Goal: Use online tool/utility: Utilize a website feature to perform a specific function

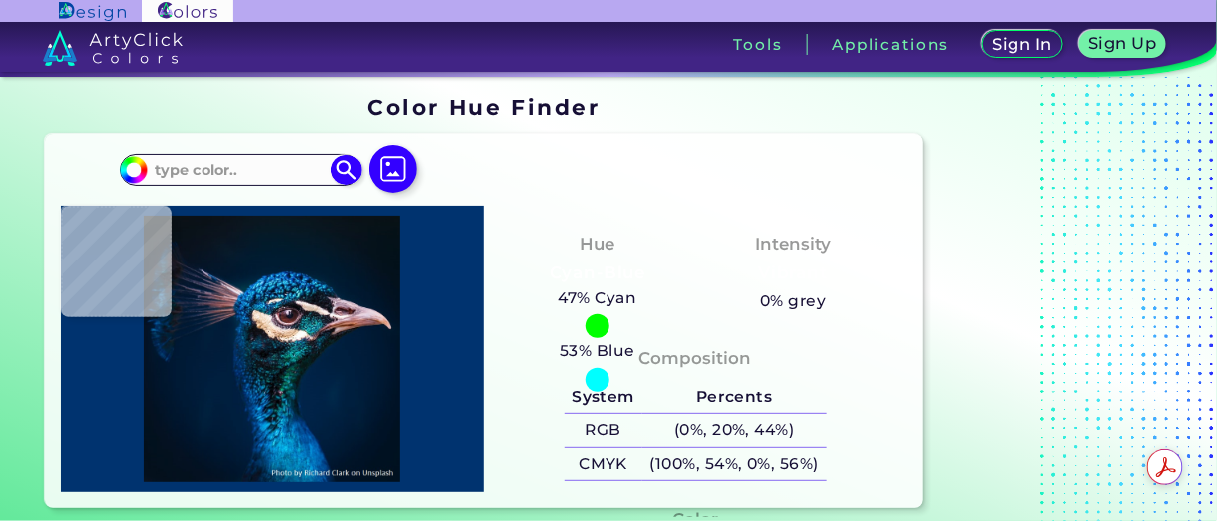
scroll to position [499, 0]
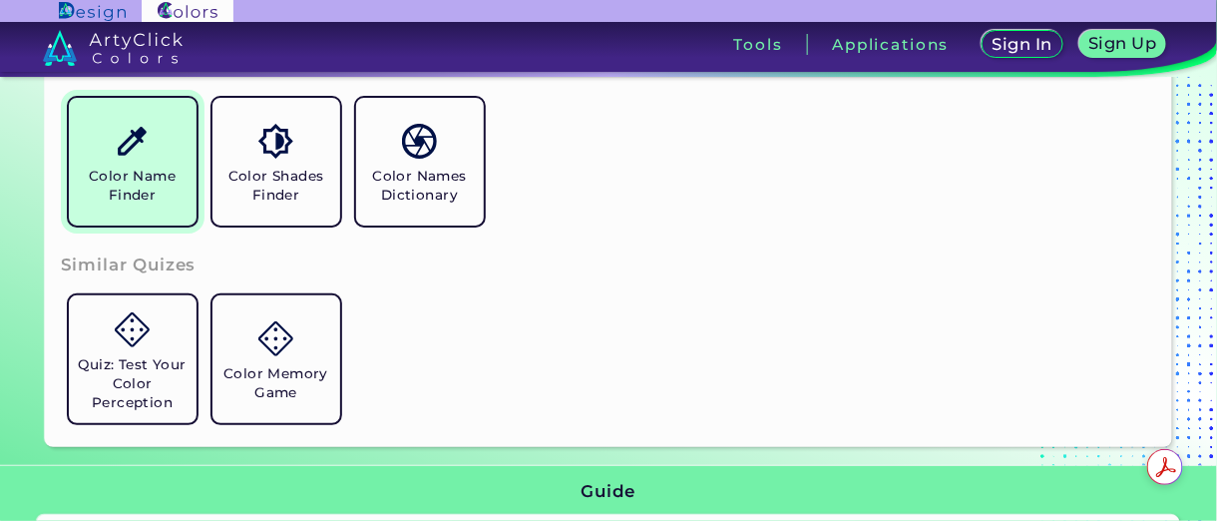
click at [122, 154] on img at bounding box center [132, 141] width 35 height 35
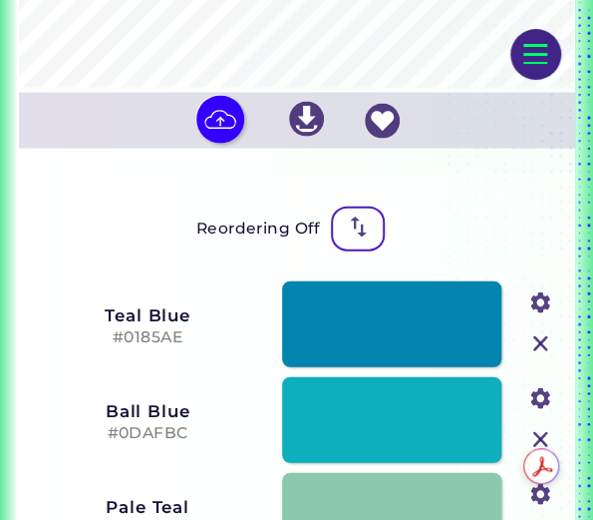
scroll to position [893, 0]
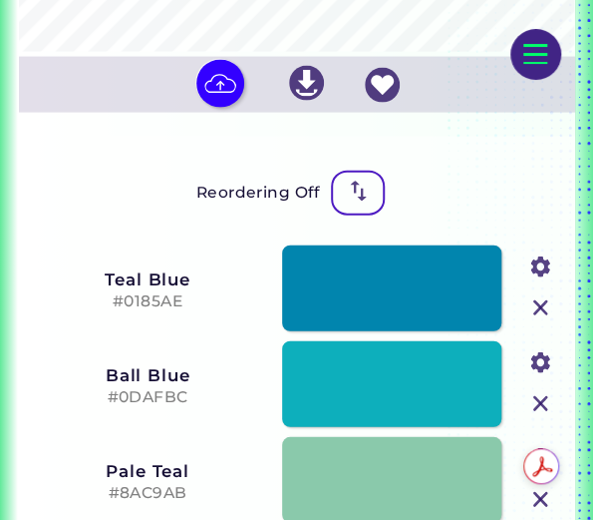
click at [225, 108] on img at bounding box center [220, 84] width 48 height 48
click at [0, 0] on input "file" at bounding box center [0, 0] width 0 height 0
type input "#eae9ed"
type input "#c59674"
type input "#d5af8f"
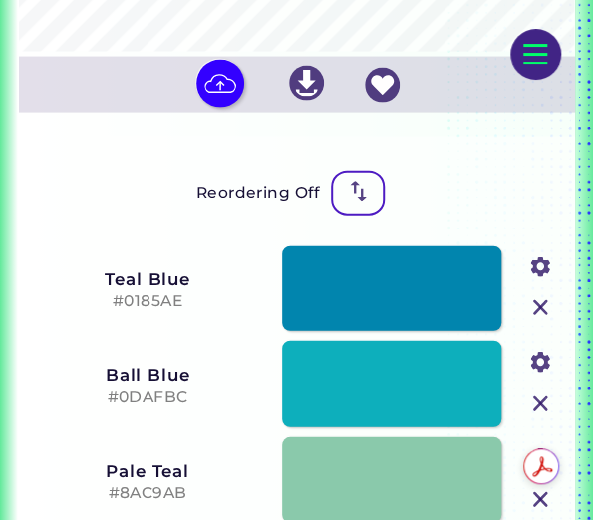
type input "#e0dde1"
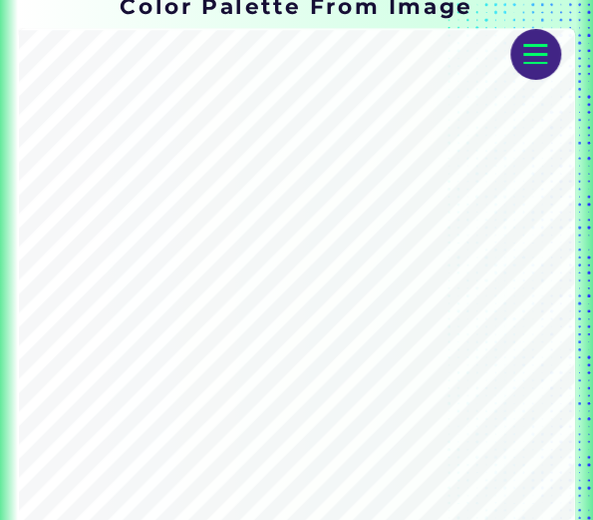
scroll to position [394, 0]
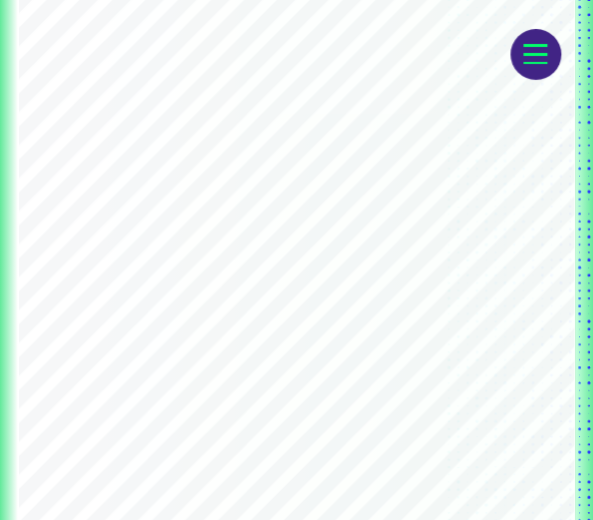
click at [0, 0] on input "file" at bounding box center [0, 0] width 0 height 0
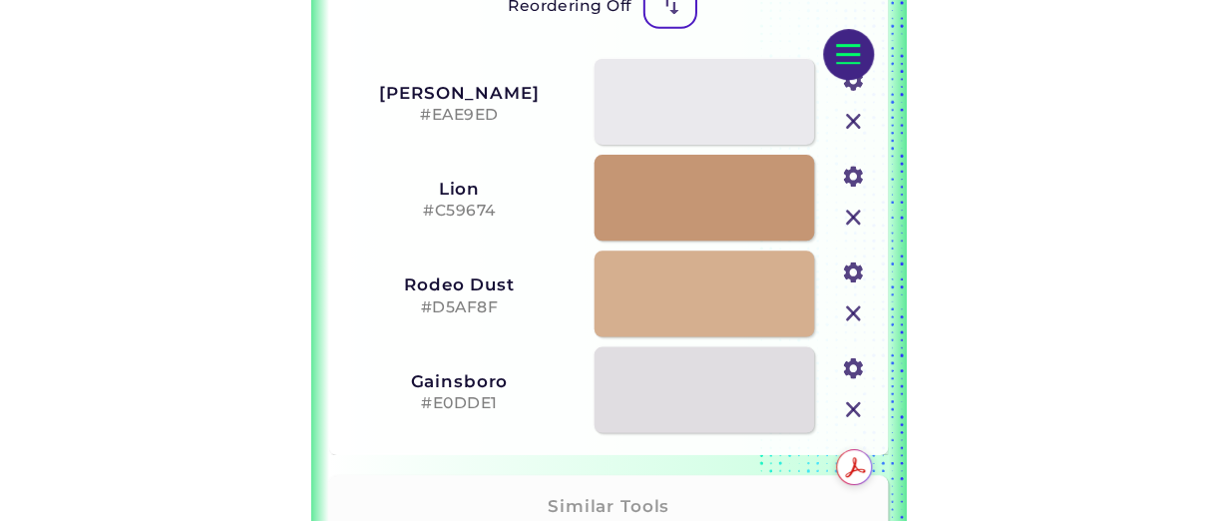
scroll to position [1192, 0]
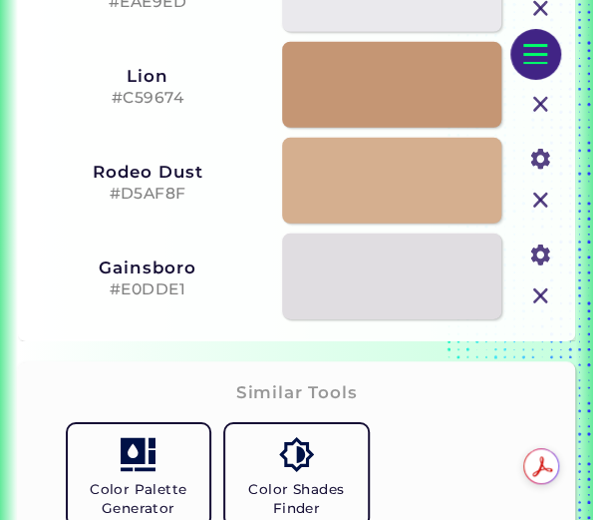
click at [546, 174] on img at bounding box center [541, 159] width 29 height 29
click at [542, 170] on input "#d5af8f" at bounding box center [537, 155] width 31 height 31
click at [193, 253] on div "Gainsboro #E0DDE1 #e0dde1" at bounding box center [297, 276] width 542 height 96
click at [158, 182] on h3 "Rodeo Dust" at bounding box center [147, 172] width 231 height 20
click at [155, 203] on h5 "#D5AF8F" at bounding box center [147, 194] width 231 height 19
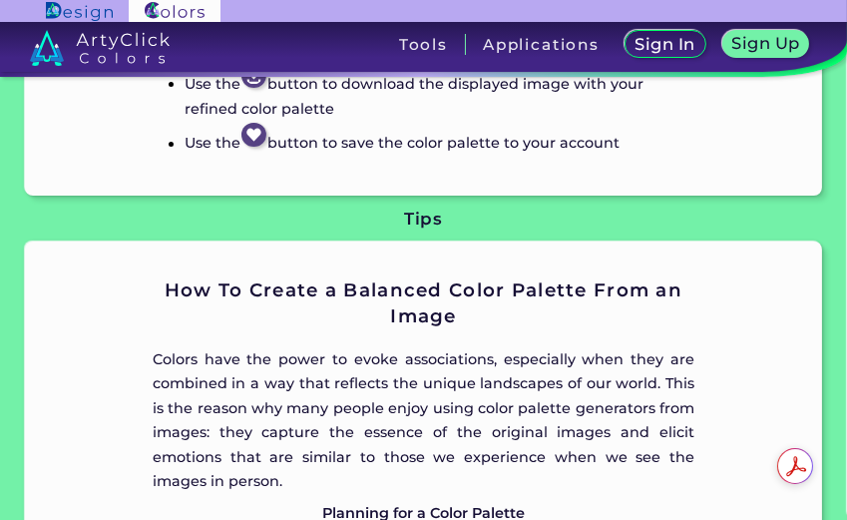
click at [592, 296] on h2 "How To Create a Balanced Color Palette From an Image" at bounding box center [424, 303] width 542 height 52
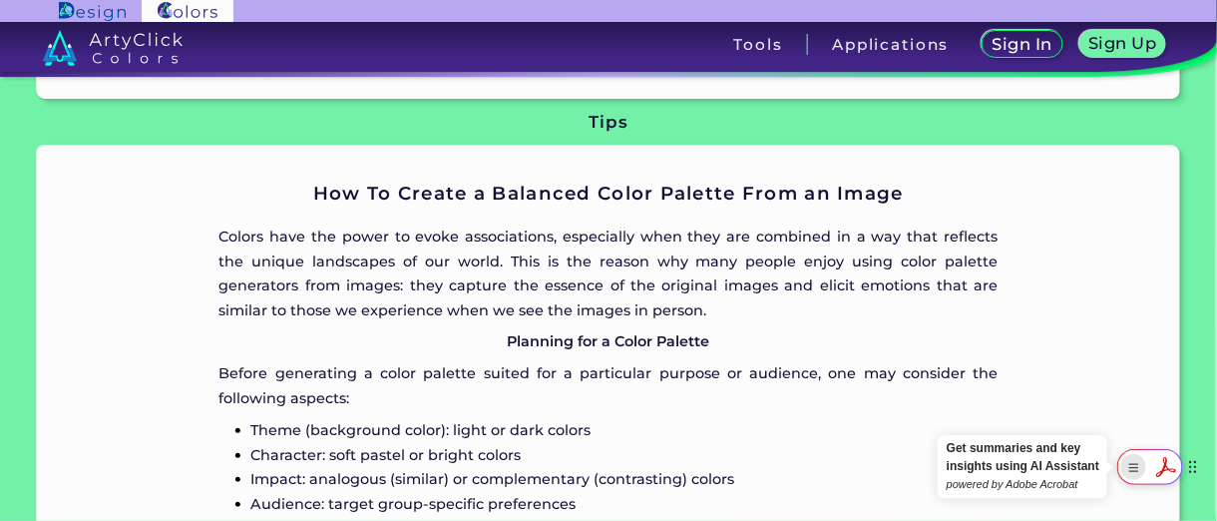
click at [592, 470] on rect "Show Acrobat AI FAB View Settings" at bounding box center [1134, 468] width 14 height 14
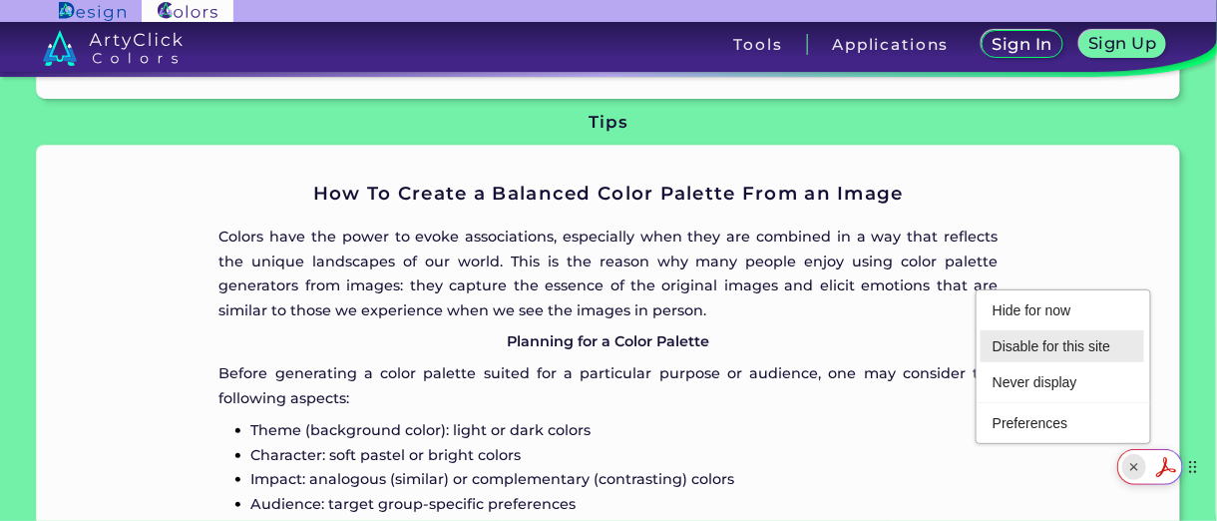
click at [592, 343] on li "Disable for this site" at bounding box center [1062, 346] width 164 height 32
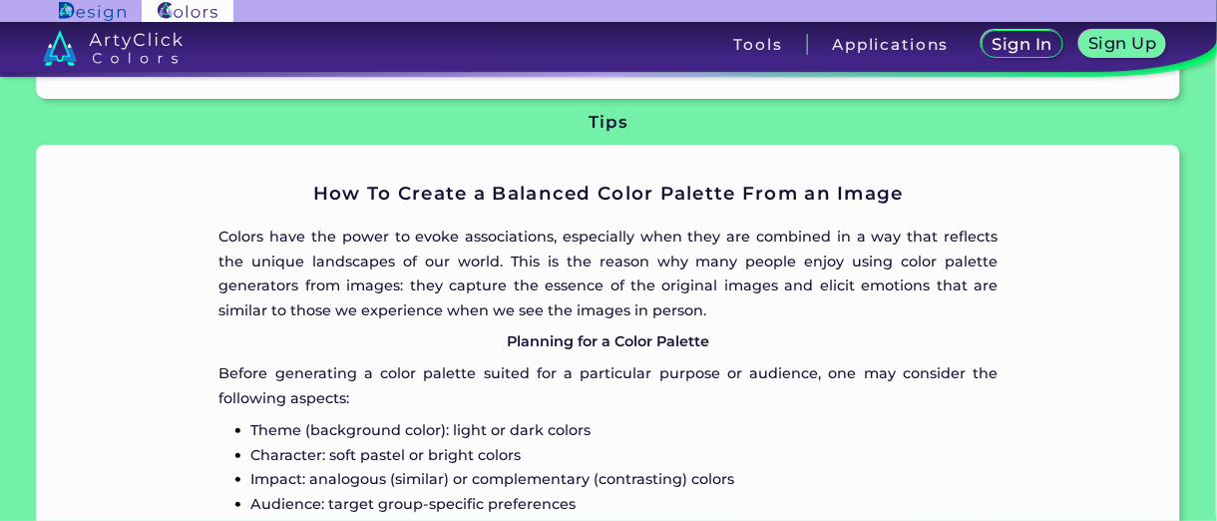
click at [592, 278] on p "Colors have the power to evoke associations, especially when they are combined …" at bounding box center [608, 273] width 779 height 98
